Goal: Transaction & Acquisition: Purchase product/service

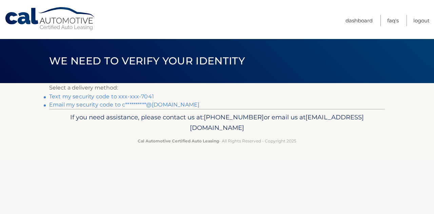
click at [137, 97] on link "Text my security code to xxx-xxx-7041" at bounding box center [101, 96] width 105 height 6
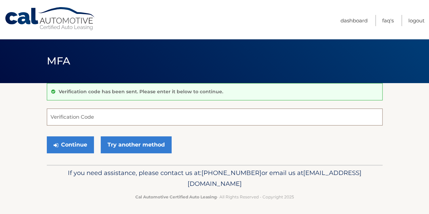
click at [145, 112] on input "Verification Code" at bounding box center [215, 117] width 336 height 17
type input "061927"
click at [83, 135] on div "Continue Try another method" at bounding box center [215, 145] width 336 height 23
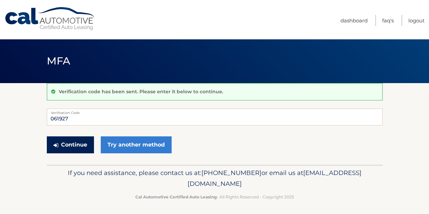
click at [80, 141] on button "Continue" at bounding box center [70, 144] width 47 height 17
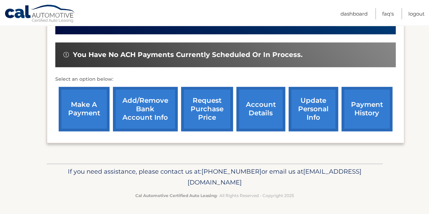
scroll to position [238, 0]
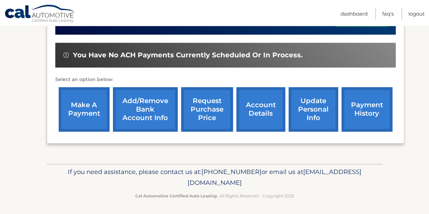
click at [69, 123] on link "make a payment" at bounding box center [84, 109] width 51 height 44
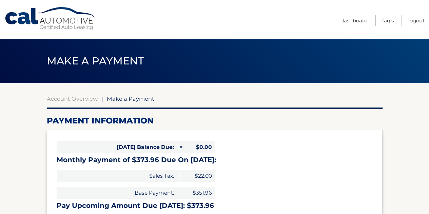
select select "ZDM2NmVkNWQtZDdkMi00ZDk0LWFhMDgtMTcyMGMxOGUxOTc0"
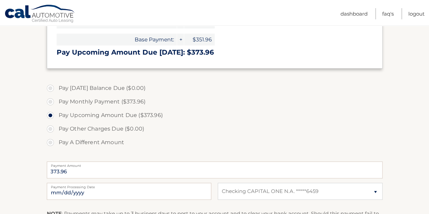
scroll to position [154, 0]
click at [107, 141] on label "Pay A Different Amount" at bounding box center [215, 142] width 336 height 14
click at [56, 141] on input "Pay A Different Amount" at bounding box center [53, 140] width 7 height 11
radio input "true"
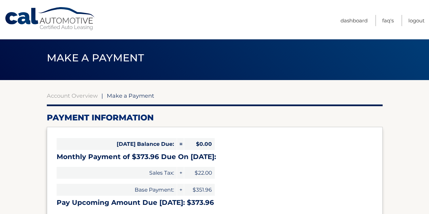
scroll to position [0, 0]
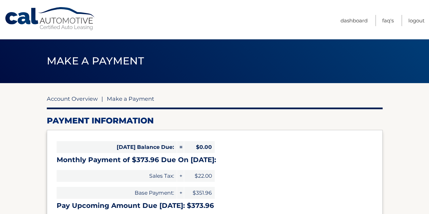
click at [77, 99] on link "Account Overview" at bounding box center [72, 98] width 51 height 7
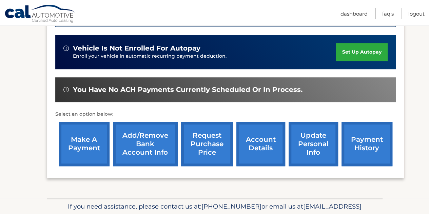
scroll to position [204, 0]
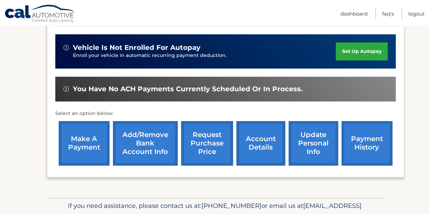
drag, startPoint x: 260, startPoint y: 146, endPoint x: 239, endPoint y: 138, distance: 22.9
click at [239, 138] on link "account details" at bounding box center [260, 143] width 49 height 44
click at [256, 144] on link "account details" at bounding box center [260, 143] width 49 height 44
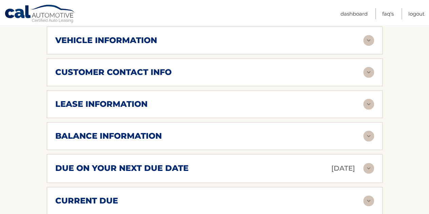
scroll to position [341, 0]
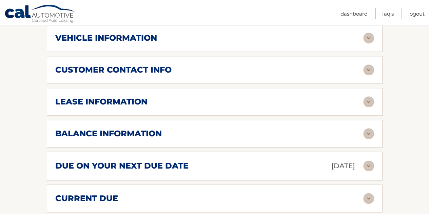
click at [237, 129] on div "balance information" at bounding box center [209, 134] width 308 height 10
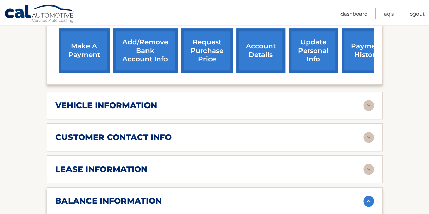
scroll to position [272, 0]
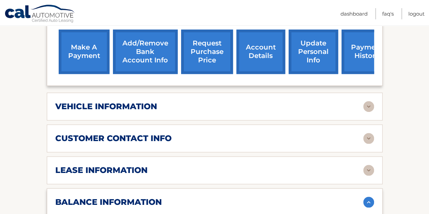
click at [211, 156] on div "lease information Contract Start Date [DATE] Term 39 Maturity Date [DATE] Start…" at bounding box center [215, 170] width 336 height 28
click at [208, 165] on div "lease information" at bounding box center [209, 170] width 308 height 10
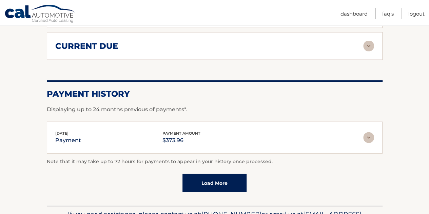
scroll to position [724, 0]
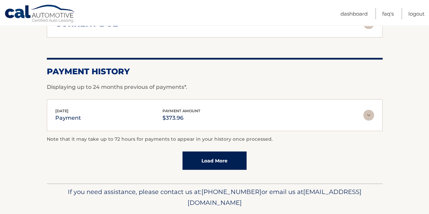
click at [240, 116] on div "Sep 08, 2025 payment payment amount $373.96 Late Charges $0.00 Miscelleneous Ch…" at bounding box center [215, 115] width 336 height 32
click at [231, 152] on link "Load More" at bounding box center [215, 161] width 64 height 18
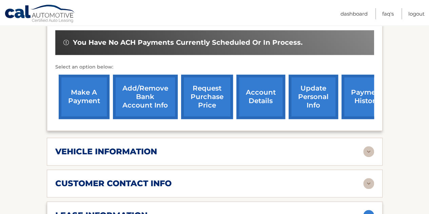
scroll to position [227, 0]
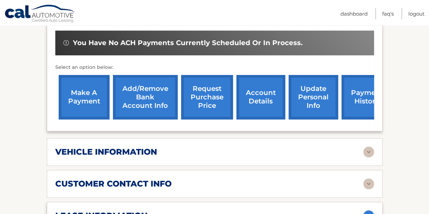
click at [231, 147] on div "vehicle information" at bounding box center [209, 152] width 308 height 10
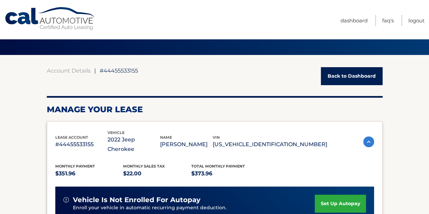
scroll to position [0, 0]
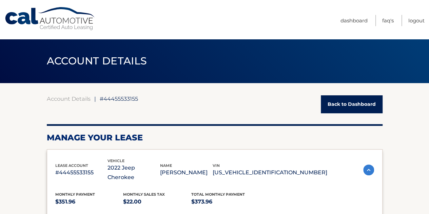
click at [349, 101] on link "Back to Dashboard" at bounding box center [352, 104] width 62 height 18
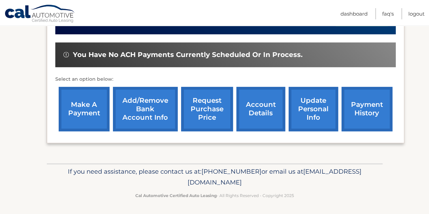
scroll to position [238, 0]
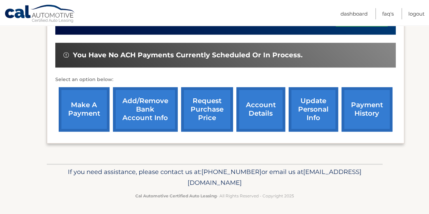
click at [166, 118] on link "Add/Remove bank account info" at bounding box center [145, 109] width 65 height 44
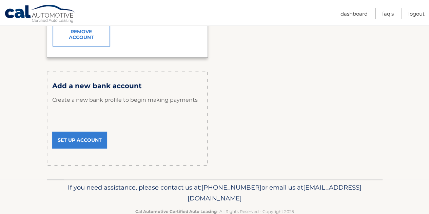
scroll to position [200, 0]
click at [101, 139] on link "Set Up Account" at bounding box center [79, 139] width 55 height 17
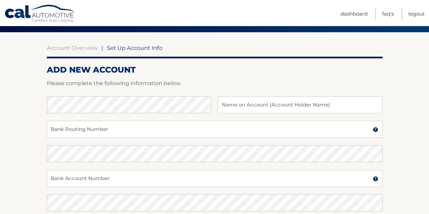
scroll to position [52, 0]
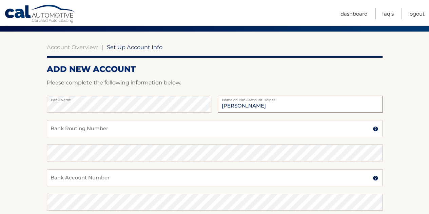
type input "[PERSON_NAME]"
click at [134, 133] on input "Bank Routing Number" at bounding box center [215, 128] width 336 height 17
type input "36097761711"
click at [83, 128] on input "36097761711" at bounding box center [215, 128] width 336 height 17
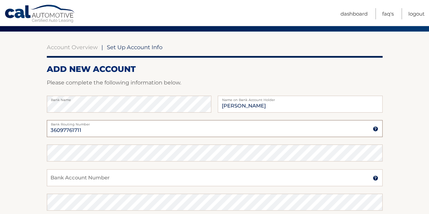
click at [83, 128] on input "36097761711" at bounding box center [215, 128] width 336 height 17
paste input "36097761711"
type input "36097761711"
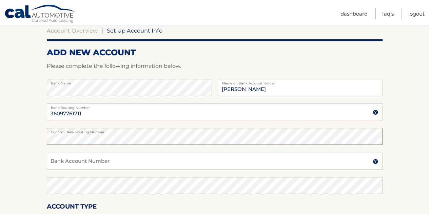
scroll to position [69, 0]
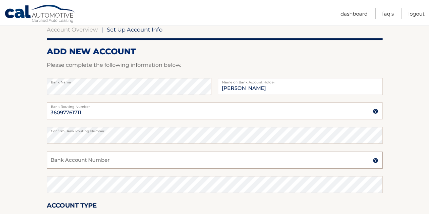
click at [116, 161] on input "Bank Account Number" at bounding box center [215, 160] width 336 height 17
click at [73, 116] on input "36097761711" at bounding box center [215, 110] width 336 height 17
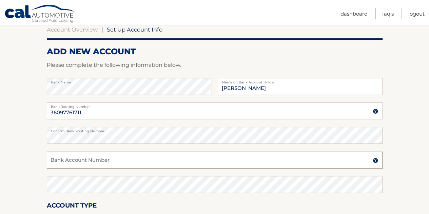
click at [83, 157] on input "Bank Account Number" at bounding box center [215, 160] width 336 height 17
paste input "36097761711"
type input "36097761711"
click at [74, 184] on div "Confirm Bank Account Number" at bounding box center [215, 184] width 336 height 17
click at [85, 116] on input "36097761711" at bounding box center [215, 110] width 336 height 17
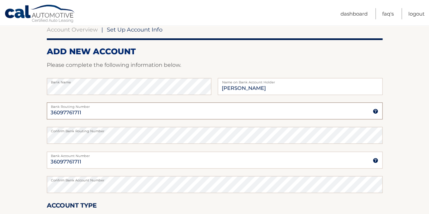
click at [85, 116] on input "36097761711" at bounding box center [215, 110] width 336 height 17
click at [77, 114] on input "031176110" at bounding box center [215, 110] width 336 height 17
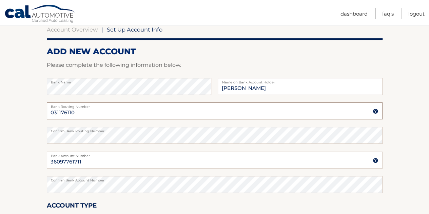
type input "031176110"
click at [29, 134] on section "Account Overview | Set Up Account Info ADD NEW ACCOUNT Please complete the foll…" at bounding box center [214, 143] width 429 height 259
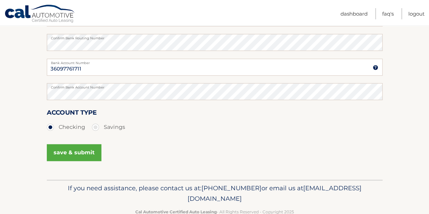
scroll to position [163, 0]
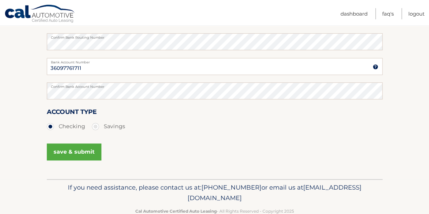
click at [97, 129] on label "Savings" at bounding box center [108, 127] width 33 height 14
click at [97, 129] on input "Savings" at bounding box center [98, 125] width 7 height 11
radio input "true"
click at [90, 144] on button "save & submit" at bounding box center [74, 152] width 55 height 17
click at [73, 158] on button "save & submit" at bounding box center [74, 152] width 55 height 17
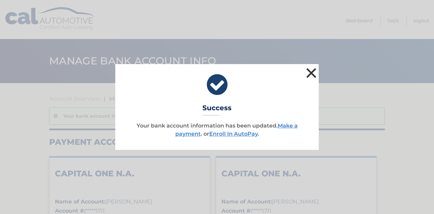
click at [312, 74] on button "×" at bounding box center [312, 73] width 14 height 14
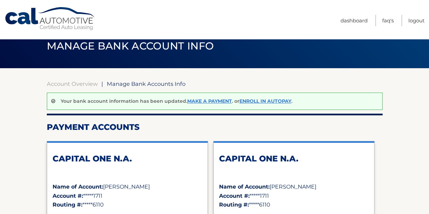
scroll to position [14, 0]
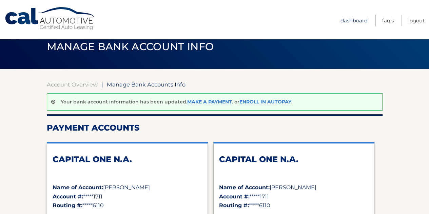
click at [356, 19] on link "Dashboard" at bounding box center [354, 20] width 27 height 11
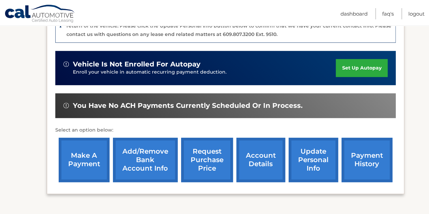
scroll to position [238, 0]
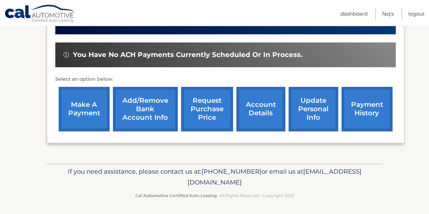
click at [272, 106] on link "account details" at bounding box center [260, 109] width 49 height 44
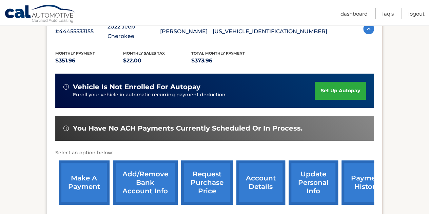
scroll to position [141, 0]
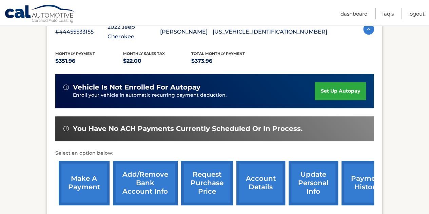
click at [68, 177] on link "make a payment" at bounding box center [84, 183] width 51 height 44
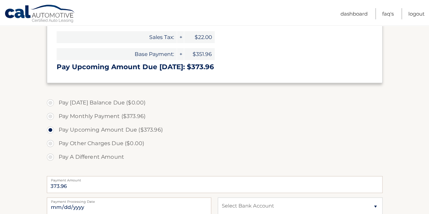
scroll to position [139, 0]
click at [65, 157] on label "Pay A Different Amount" at bounding box center [215, 157] width 336 height 14
click at [56, 157] on input "Pay A Different Amount" at bounding box center [53, 155] width 7 height 11
radio input "true"
type input "747.92"
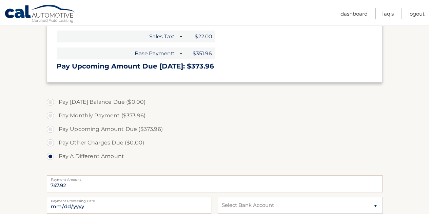
click at [15, 137] on section "Account Overview | Make a Payment Payment Information Today's Balance Due: = $0…" at bounding box center [214, 119] width 429 height 350
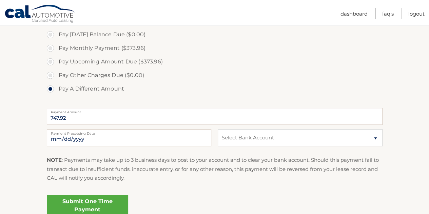
scroll to position [209, 0]
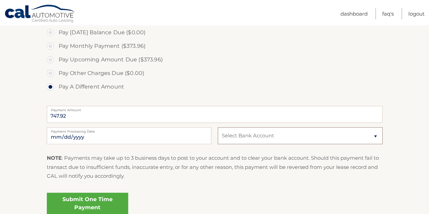
click at [278, 136] on select "Select Bank Account Savings CAPITAL ONE N.A. *****1711 Savings CAPITAL ONE N.A.…" at bounding box center [300, 135] width 165 height 17
click at [297, 140] on select "Select Bank Account Savings CAPITAL ONE N.A. *****1711 Savings CAPITAL ONE N.A.…" at bounding box center [300, 135] width 165 height 17
select select "OTM3Mjk5ZGQtODBlYy00Y2JlLThkMjItNWQ2NWE4MGM4N2Fm"
click at [218, 127] on select "Select Bank Account Savings CAPITAL ONE N.A. *****1711 Savings CAPITAL ONE N.A.…" at bounding box center [300, 135] width 165 height 17
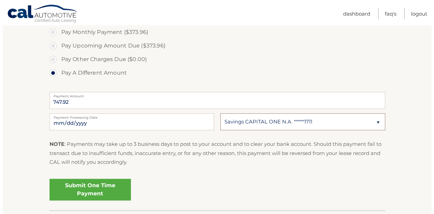
scroll to position [223, 0]
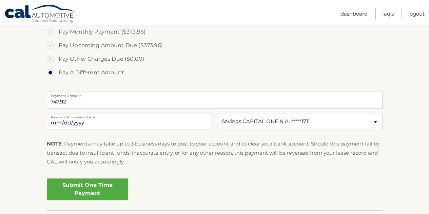
click at [100, 188] on link "Submit One Time Payment" at bounding box center [87, 189] width 81 height 22
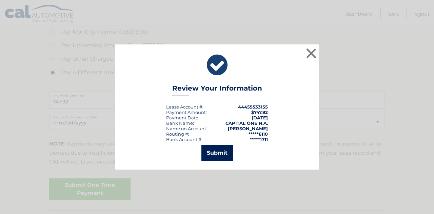
click at [221, 154] on button "Submit" at bounding box center [218, 153] width 32 height 16
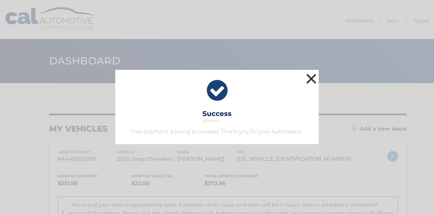
click at [311, 83] on button "×" at bounding box center [312, 79] width 14 height 14
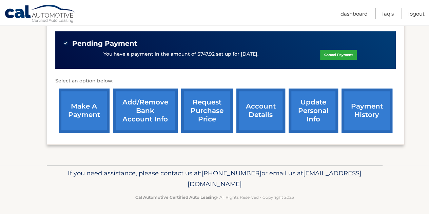
scroll to position [251, 0]
